Goal: Task Accomplishment & Management: Manage account settings

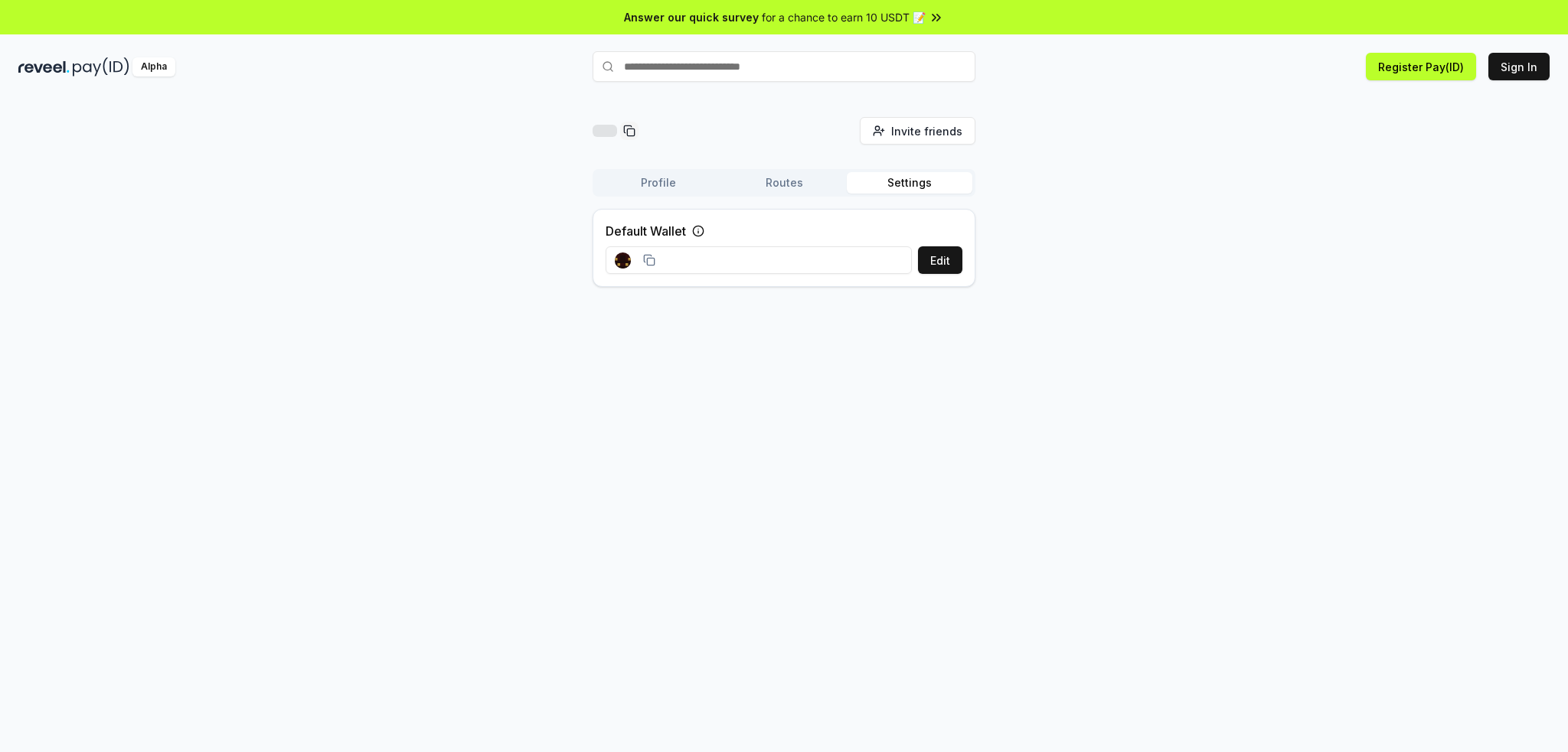
click at [720, 257] on input at bounding box center [759, 260] width 306 height 27
click at [626, 265] on rect at bounding box center [627, 265] width 3 height 3
click at [728, 128] on div "Invite friends Invite" at bounding box center [784, 131] width 383 height 27
click at [664, 186] on button "Profile" at bounding box center [658, 182] width 126 height 22
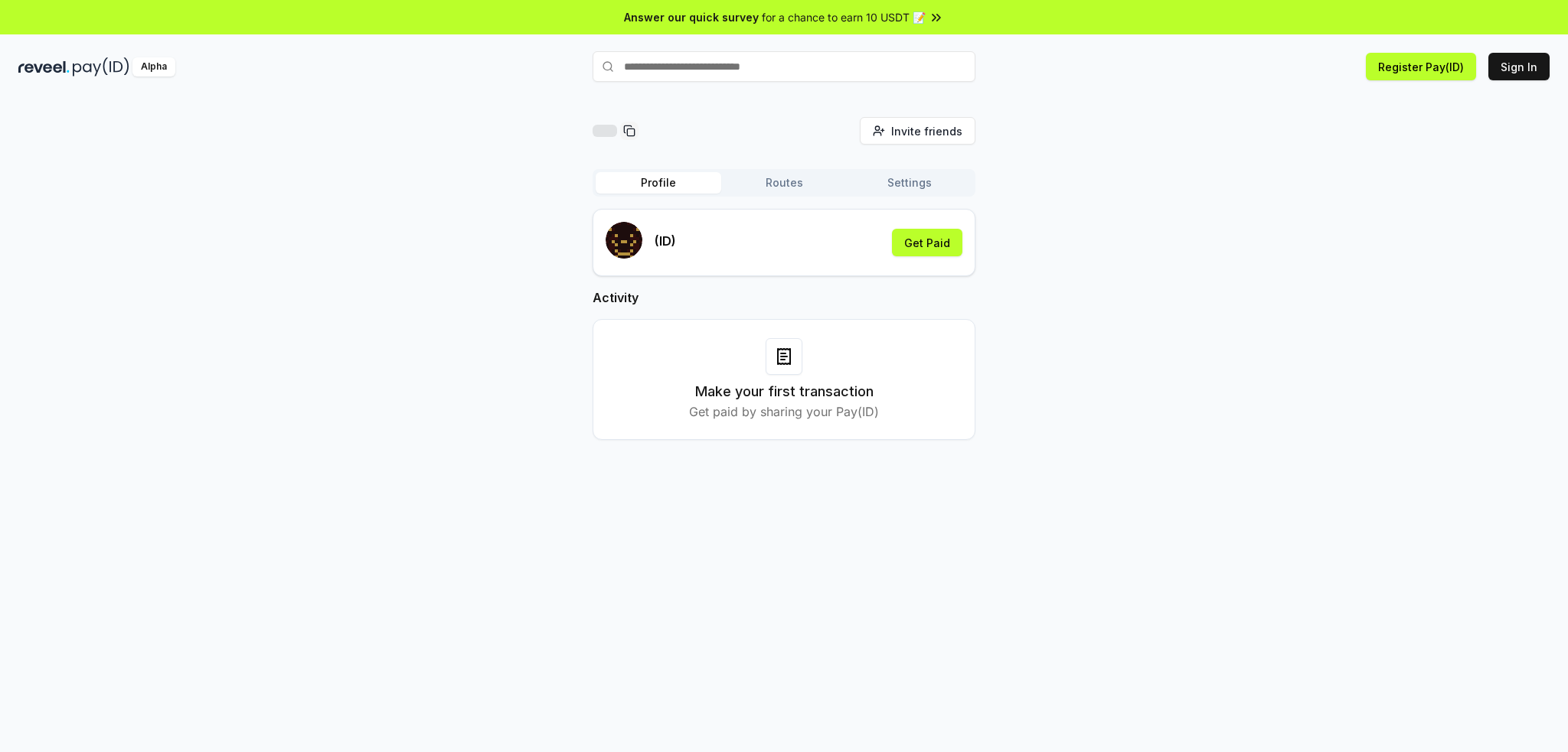
click at [766, 183] on button "Routes" at bounding box center [784, 182] width 126 height 22
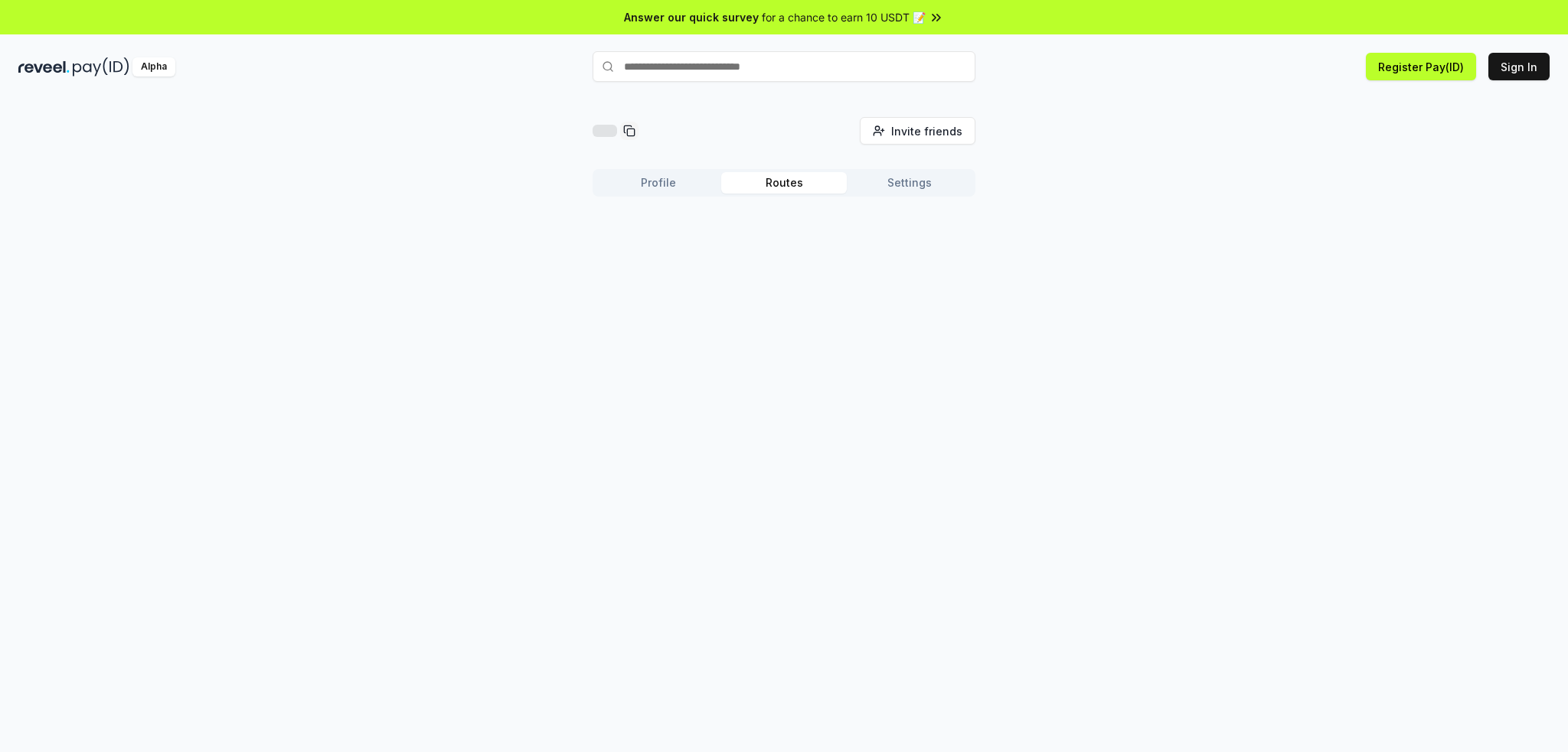
click at [896, 186] on button "Settings" at bounding box center [909, 182] width 126 height 22
click at [609, 260] on div at bounding box center [636, 261] width 59 height 34
click at [628, 257] on rect at bounding box center [623, 261] width 16 height 16
click at [652, 263] on icon at bounding box center [649, 260] width 12 height 12
click at [626, 263] on rect at bounding box center [627, 262] width 3 height 3
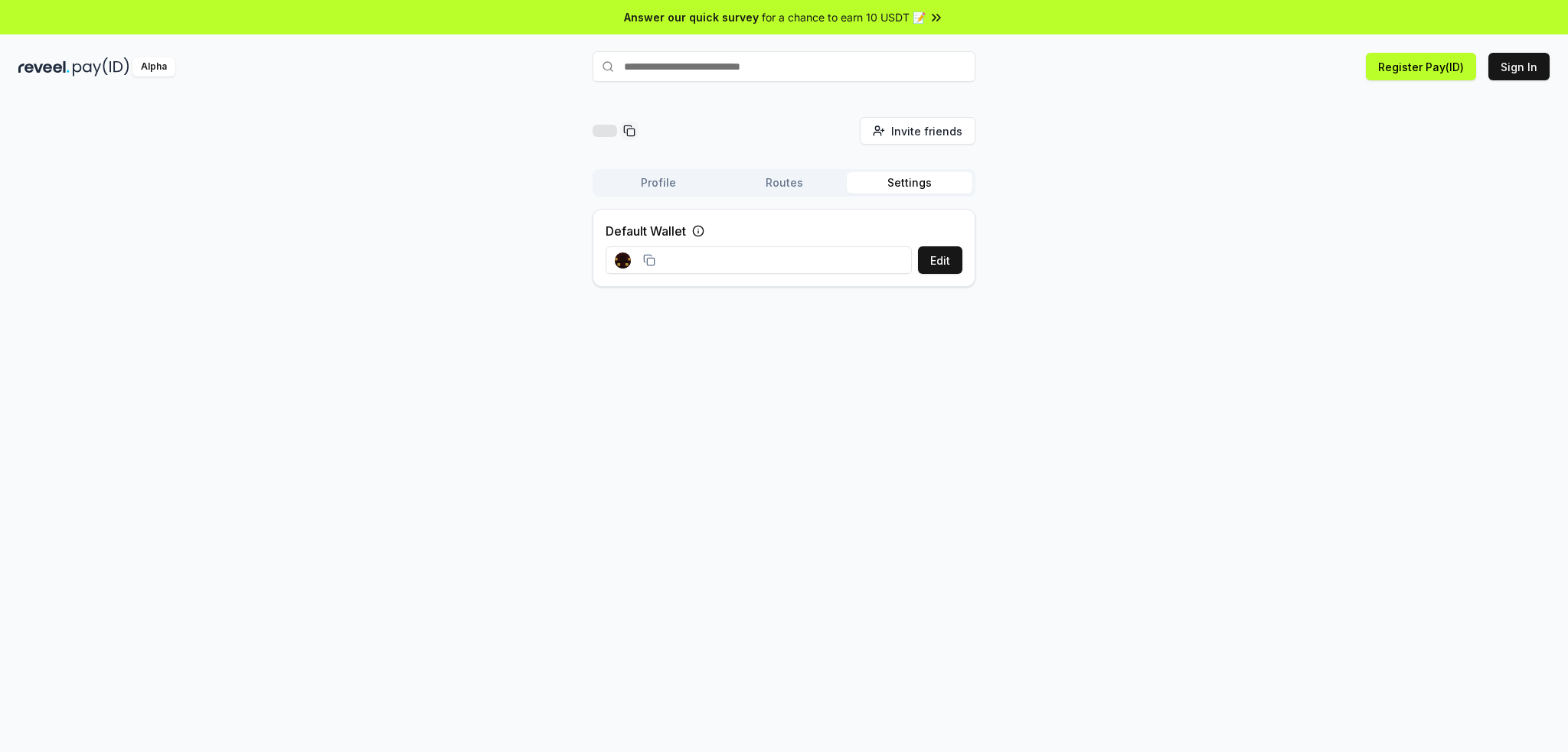
click at [625, 262] on rect at bounding box center [625, 262] width 3 height 3
click at [1422, 61] on button "Register Pay(ID)" at bounding box center [1422, 66] width 110 height 27
click at [690, 69] on input "text" at bounding box center [784, 66] width 383 height 30
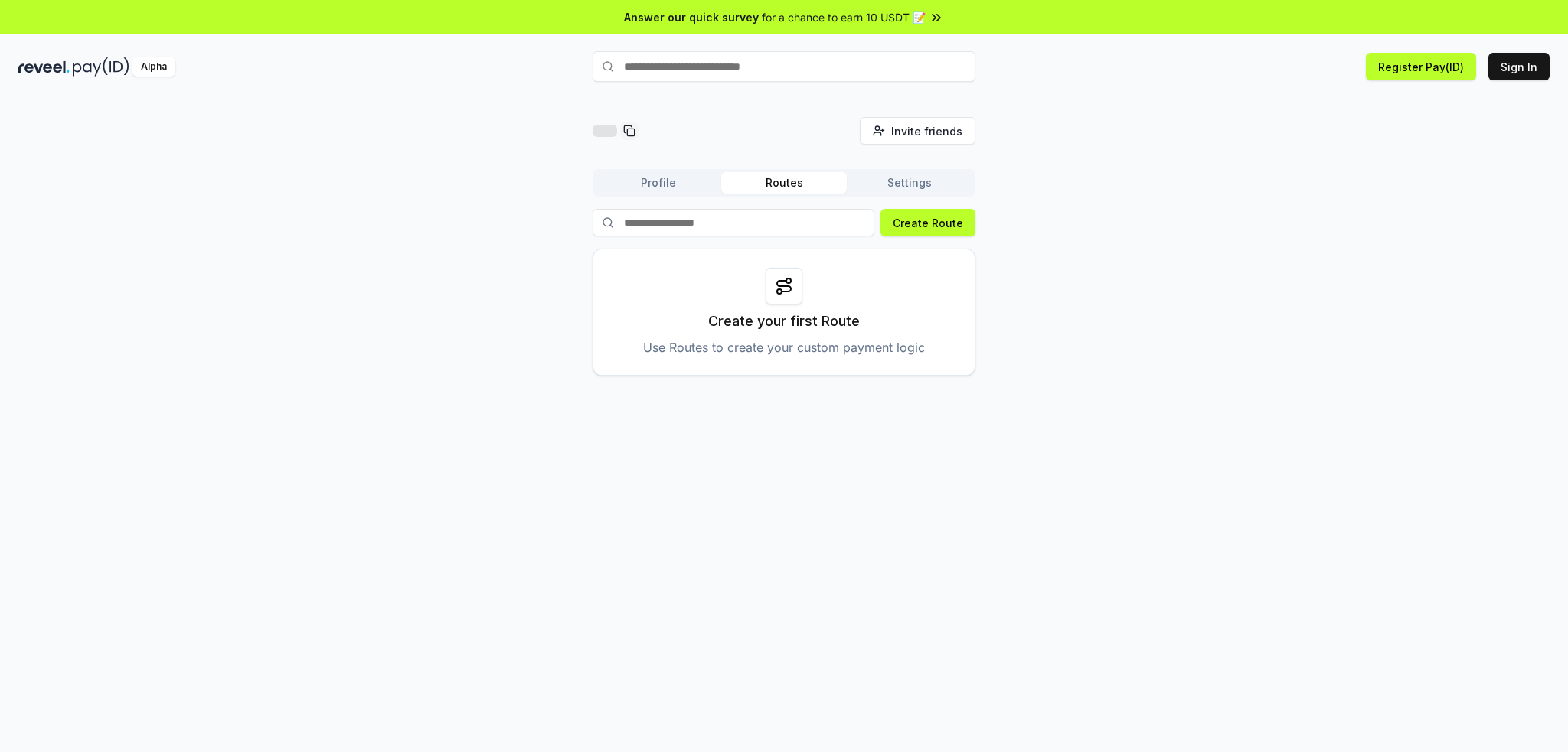
click at [796, 192] on button "Routes" at bounding box center [784, 182] width 126 height 22
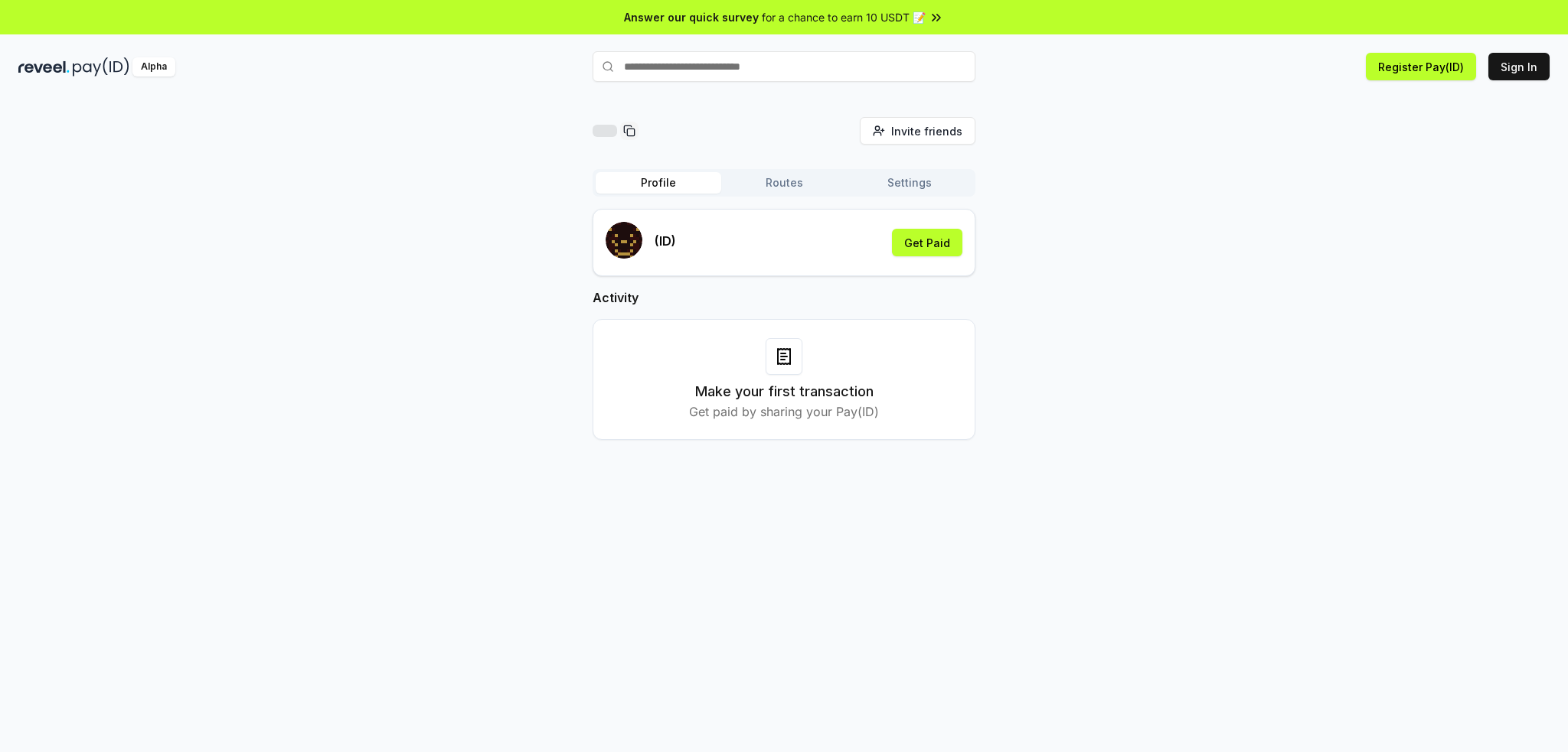
click at [675, 186] on button "Profile" at bounding box center [658, 182] width 126 height 22
click at [932, 238] on button "Get Paid" at bounding box center [928, 242] width 70 height 27
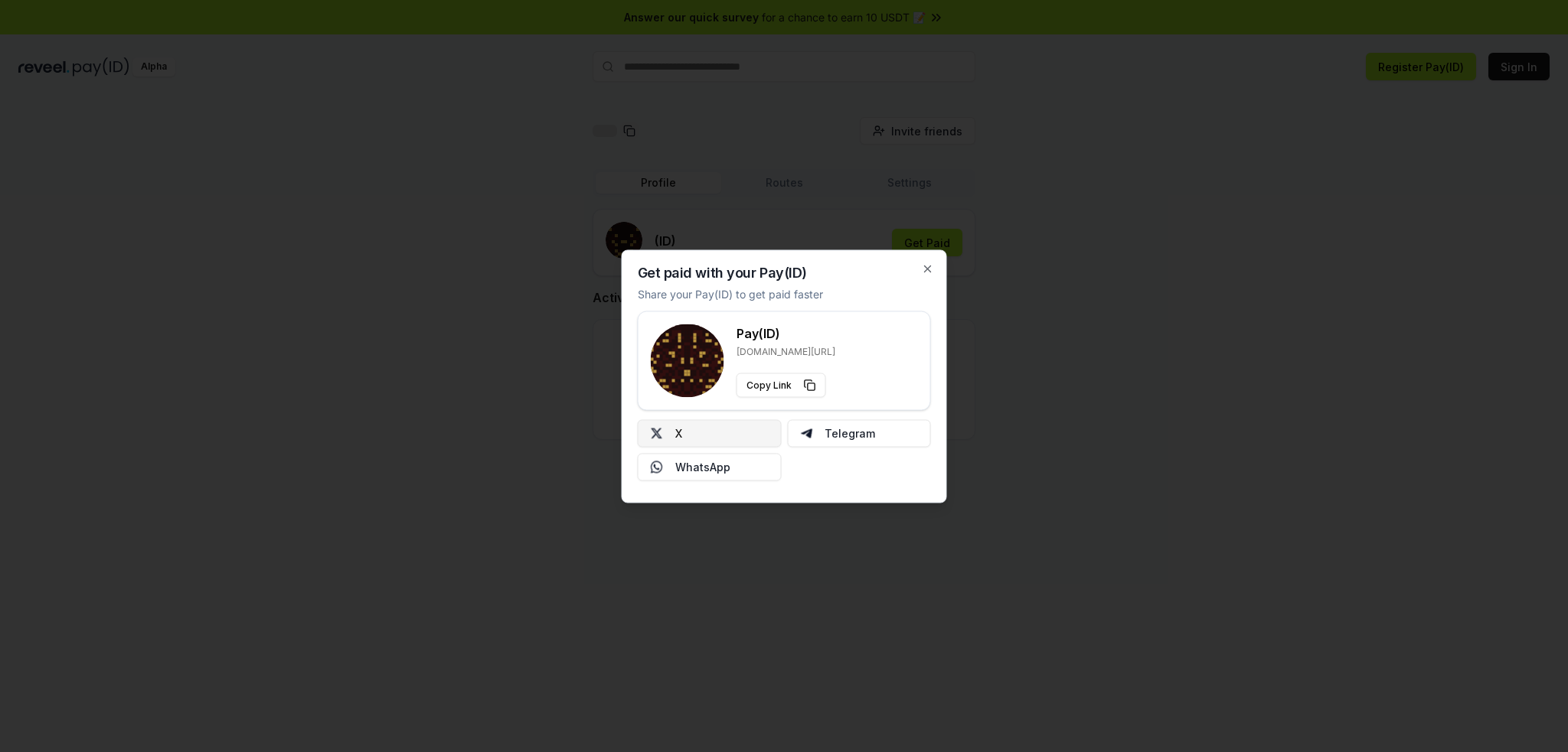
click at [733, 431] on button "X" at bounding box center [710, 433] width 144 height 27
click at [926, 272] on icon "button" at bounding box center [928, 269] width 12 height 12
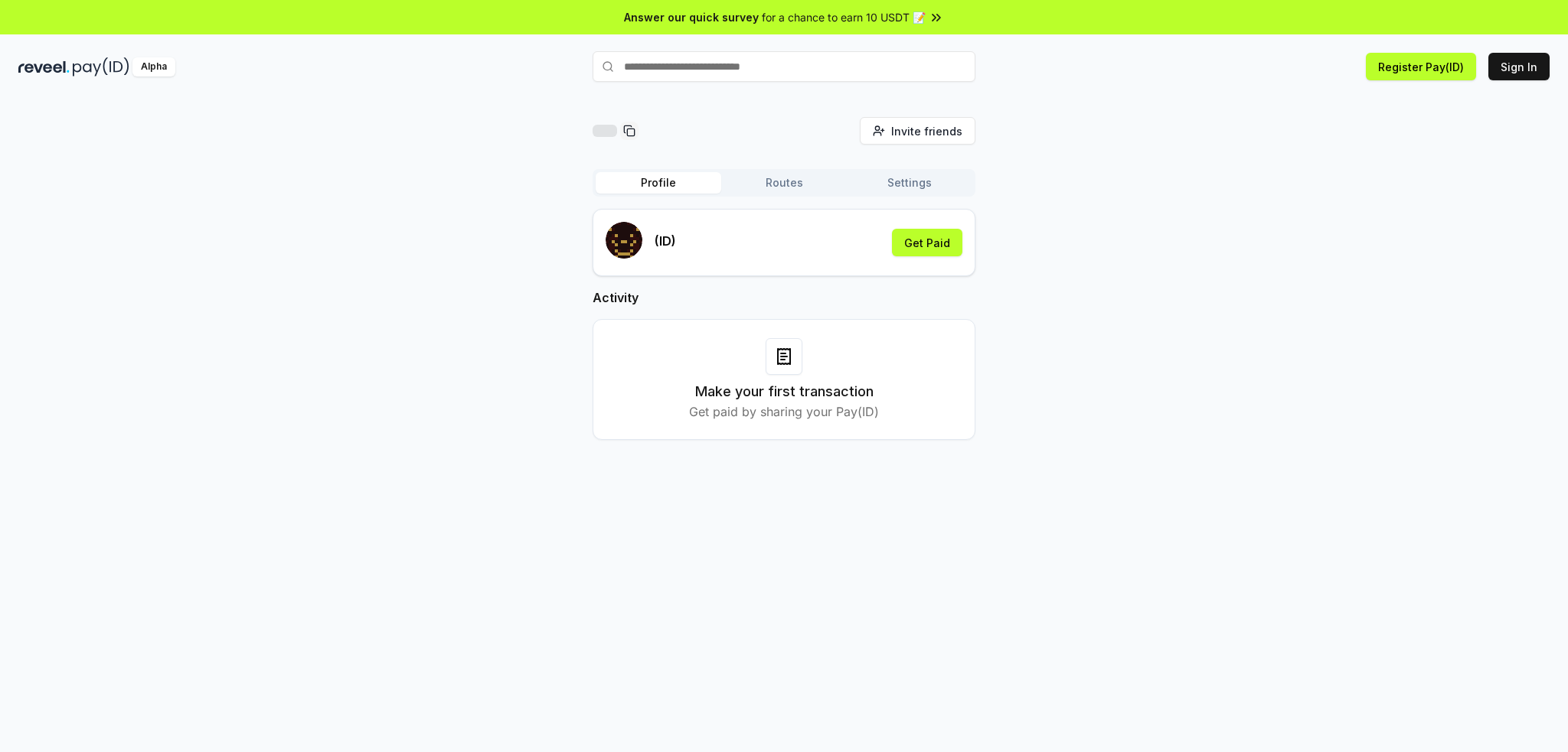
click at [805, 17] on span "for a chance to earn 10 USDT 📝" at bounding box center [844, 17] width 164 height 16
click at [774, 64] on input "text" at bounding box center [784, 66] width 383 height 30
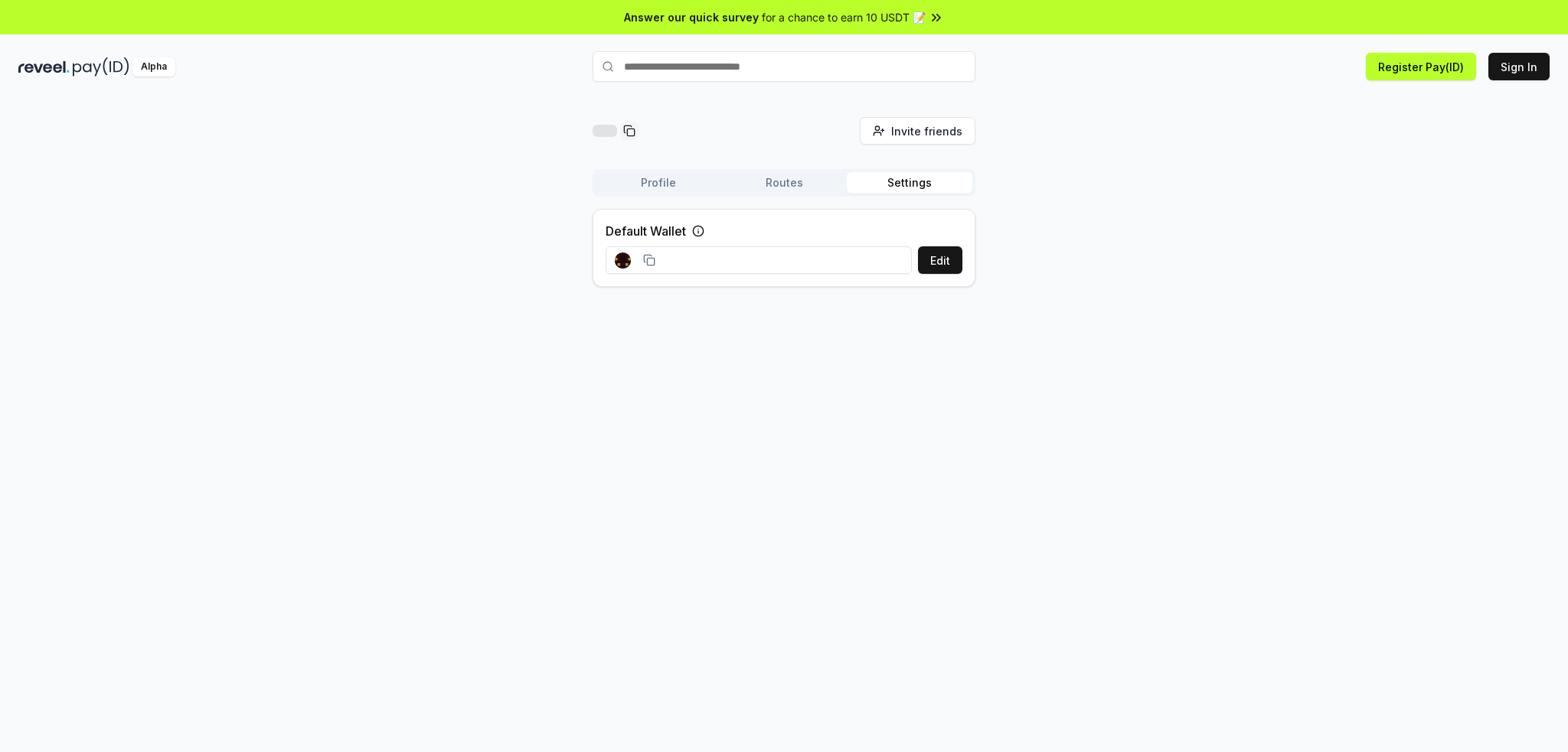
click at [698, 257] on input at bounding box center [759, 260] width 306 height 27
click at [647, 263] on rect at bounding box center [650, 261] width 7 height 7
